Goal: Contribute content: Contribute content

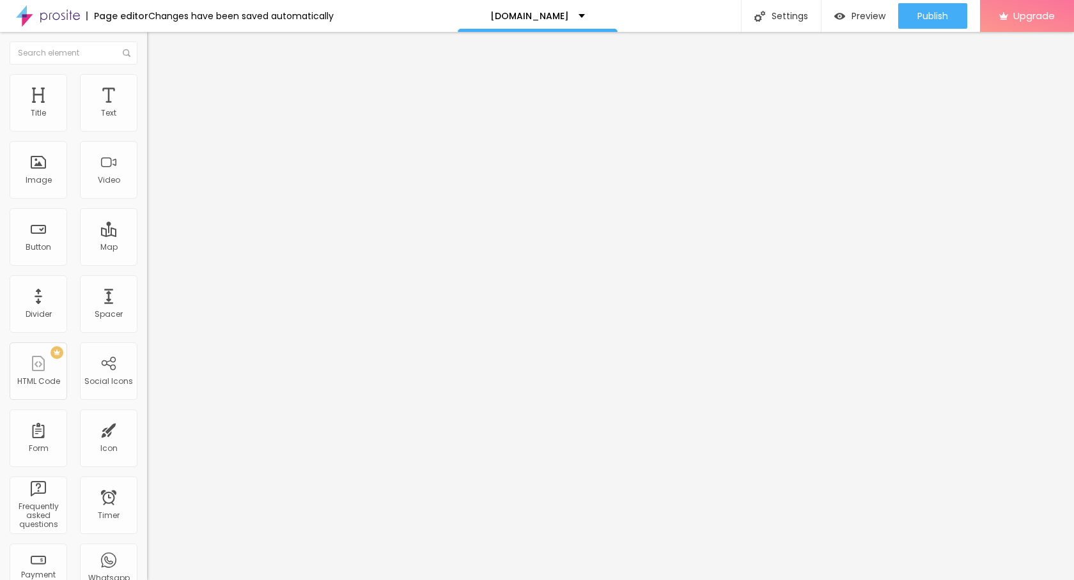
click at [147, 110] on span "Add image" at bounding box center [173, 104] width 52 height 11
click at [147, 82] on img at bounding box center [153, 80] width 12 height 12
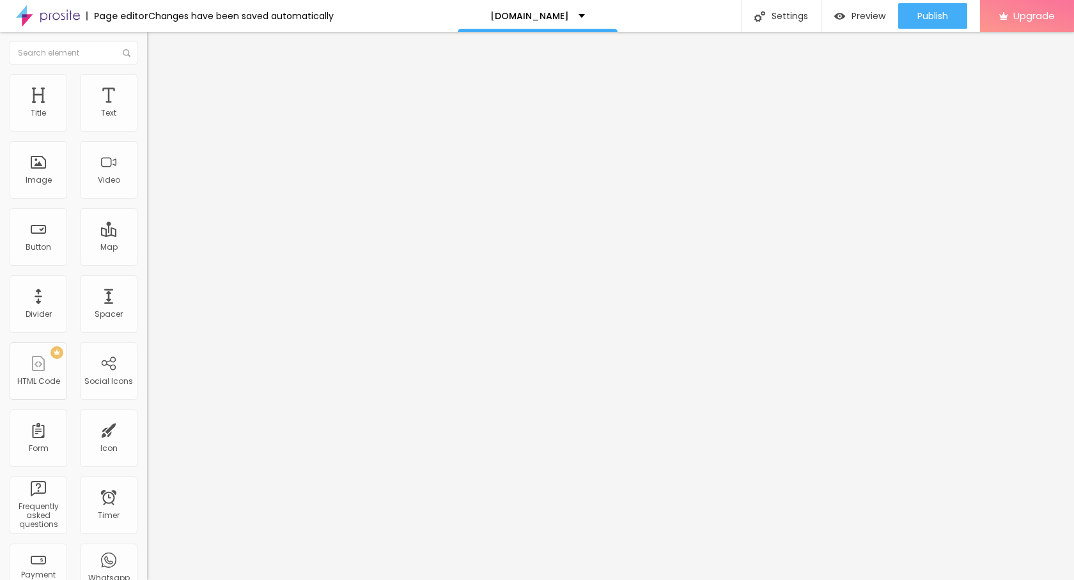
type input "95"
type input "75"
type input "55"
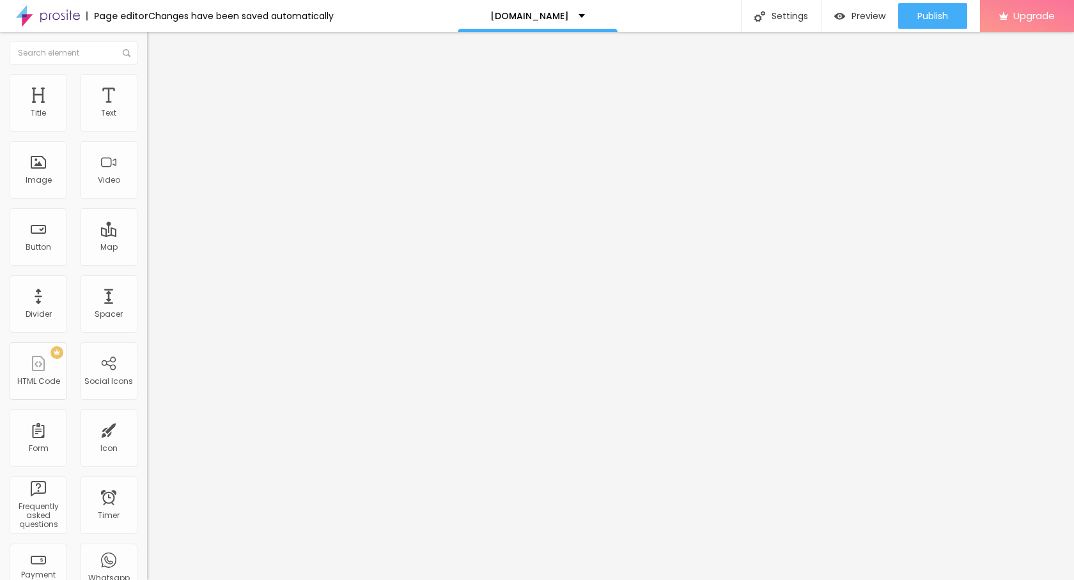
type input "55"
type input "45"
type input "40"
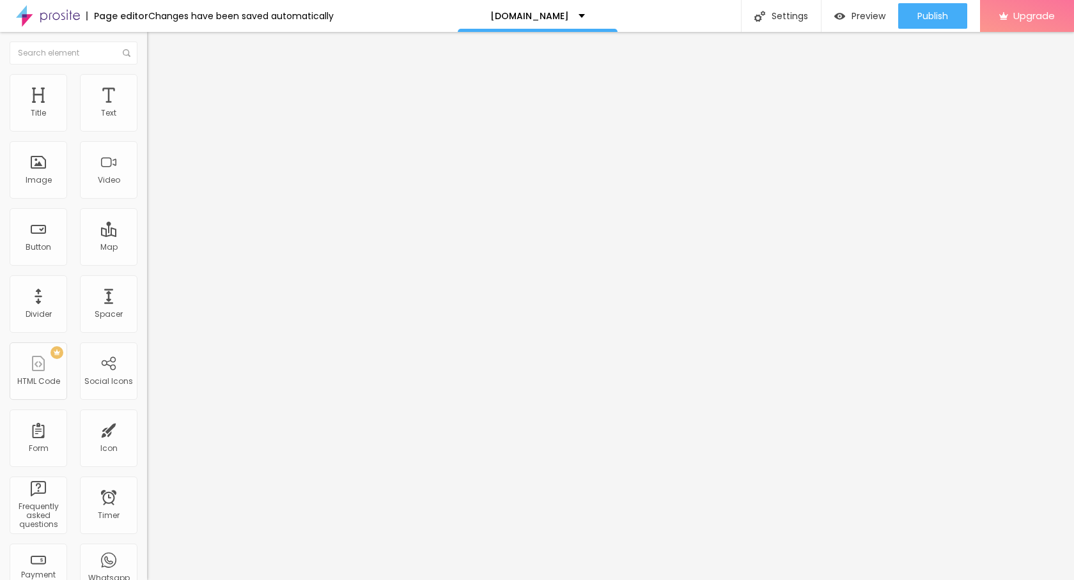
type input "35"
type input "30"
drag, startPoint x: 132, startPoint y: 141, endPoint x: 42, endPoint y: 144, distance: 90.8
type input "30"
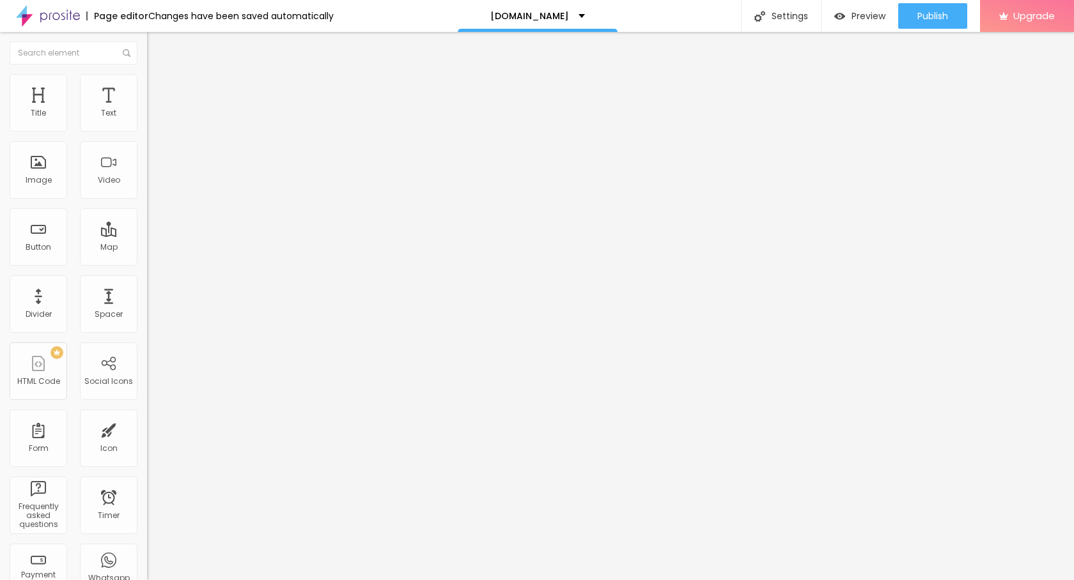
click at [147, 131] on input "range" at bounding box center [188, 126] width 82 height 10
click at [147, 32] on button "Edit Image" at bounding box center [220, 46] width 147 height 29
click at [13, 45] on input "text" at bounding box center [74, 53] width 128 height 23
click at [153, 118] on icon "button" at bounding box center [155, 115] width 5 height 5
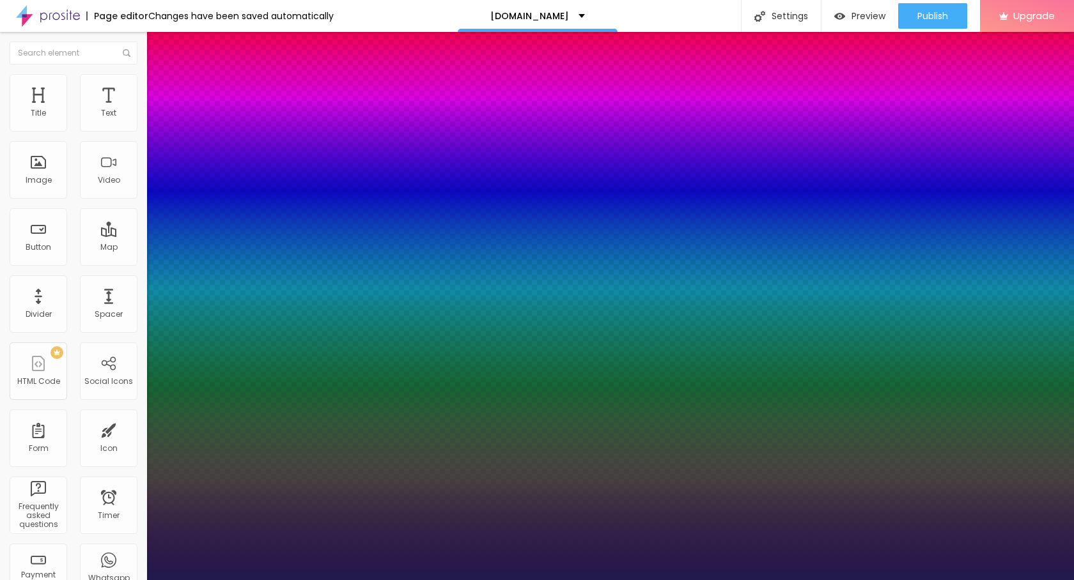
type input "1"
type input "27"
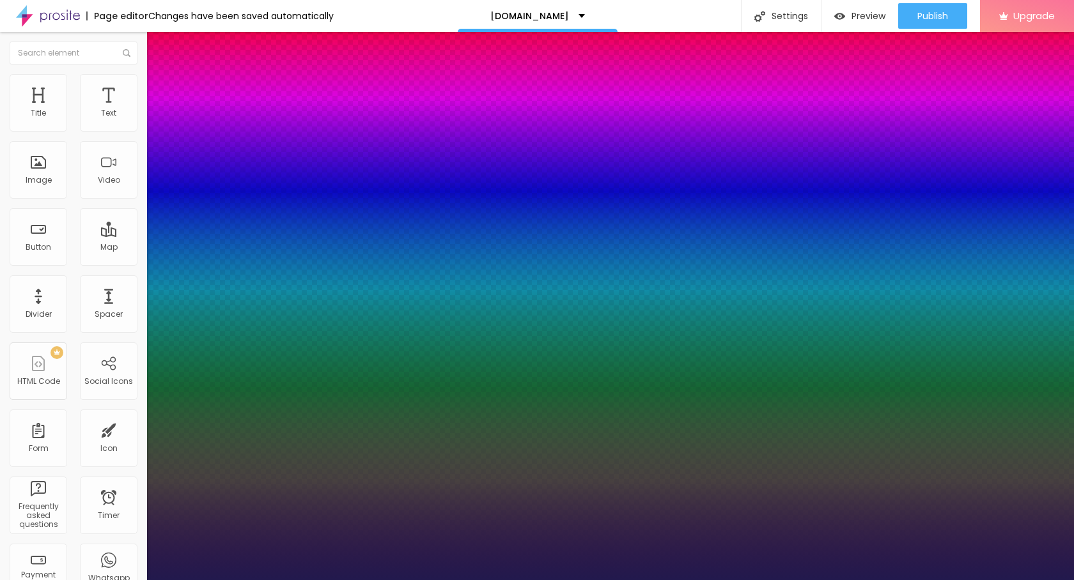
type input "1"
type input "27"
click at [109, 580] on div at bounding box center [537, 580] width 1074 height 0
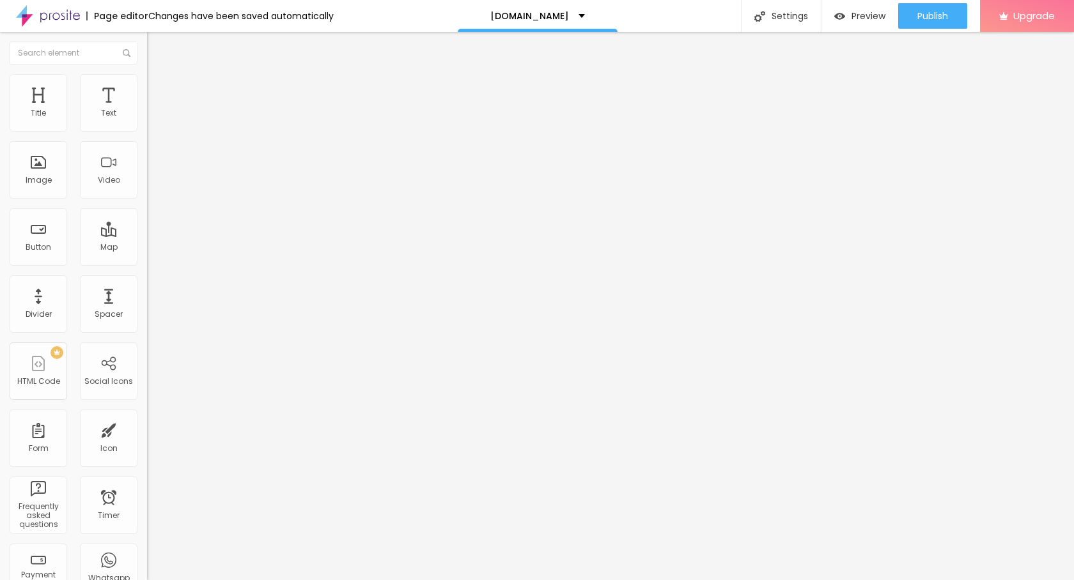
click at [147, 58] on button "Edit Text" at bounding box center [220, 46] width 147 height 29
click at [147, 120] on input "Click me" at bounding box center [223, 113] width 153 height 13
paste input "→ VIEW DOCUMENT HERE"
type input "→ VIEW DOCUMENT HERE"
click at [147, 263] on input "https://" at bounding box center [223, 257] width 153 height 13
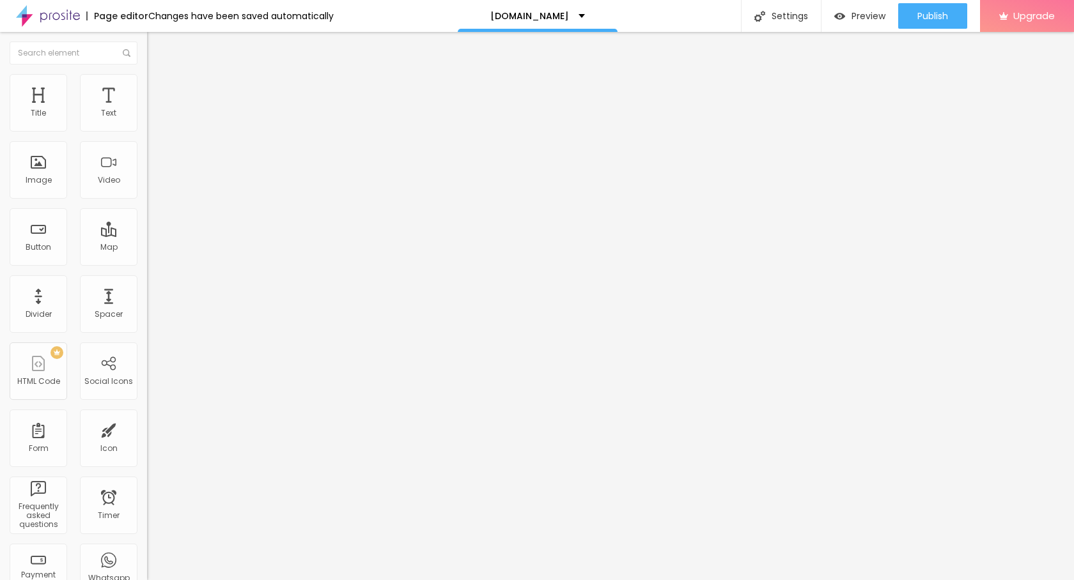
paste input "[DOMAIN_NAME][URL]"
type input "[URL][DOMAIN_NAME]"
click at [945, 14] on span "Publish" at bounding box center [932, 16] width 31 height 10
